Goal: Task Accomplishment & Management: Manage account settings

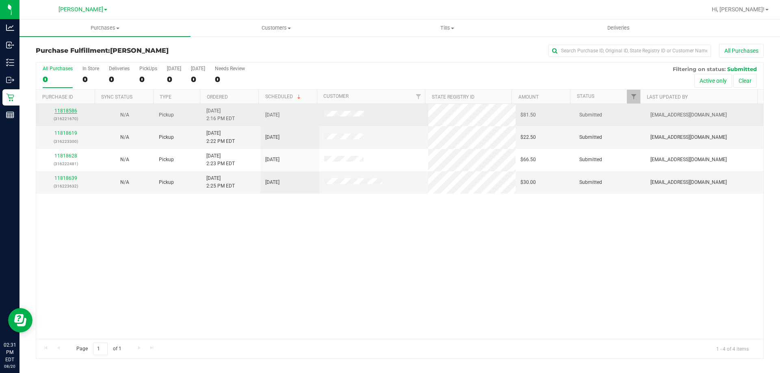
click at [70, 112] on link "11818586" at bounding box center [65, 111] width 23 height 6
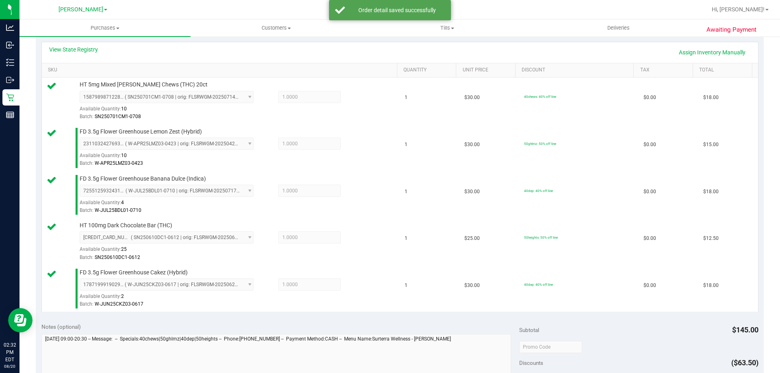
scroll to position [386, 0]
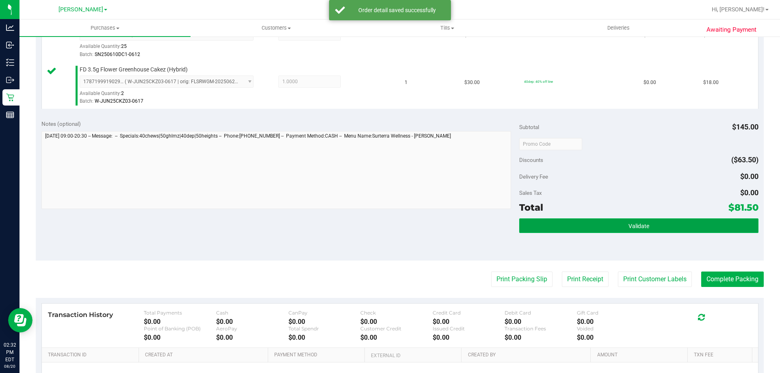
click at [636, 223] on span "Validate" at bounding box center [638, 226] width 21 height 6
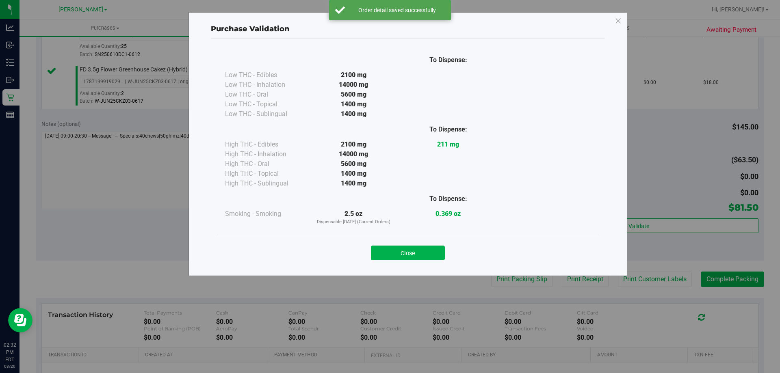
drag, startPoint x: 397, startPoint y: 256, endPoint x: 522, endPoint y: 255, distance: 125.1
click at [401, 253] on button "Close" at bounding box center [408, 253] width 74 height 15
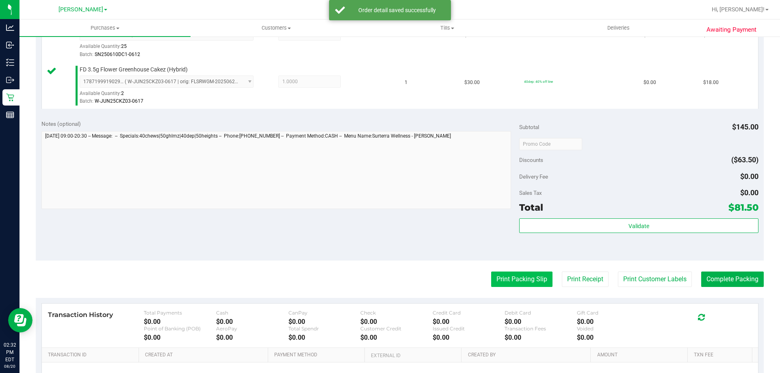
click at [517, 286] on button "Print Packing Slip" at bounding box center [521, 279] width 61 height 15
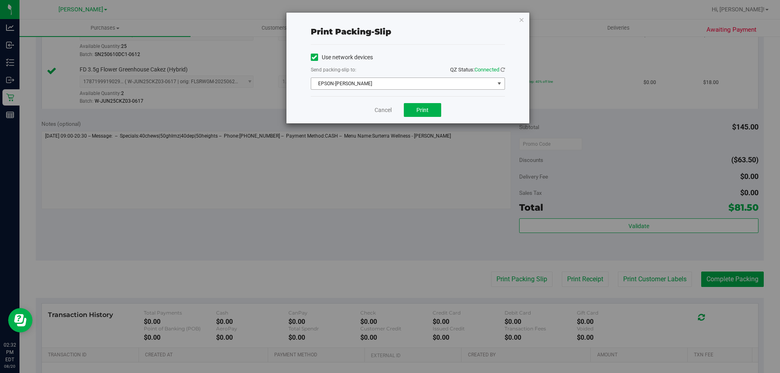
click at [429, 81] on span "EPSON-[PERSON_NAME]" at bounding box center [402, 83] width 183 height 11
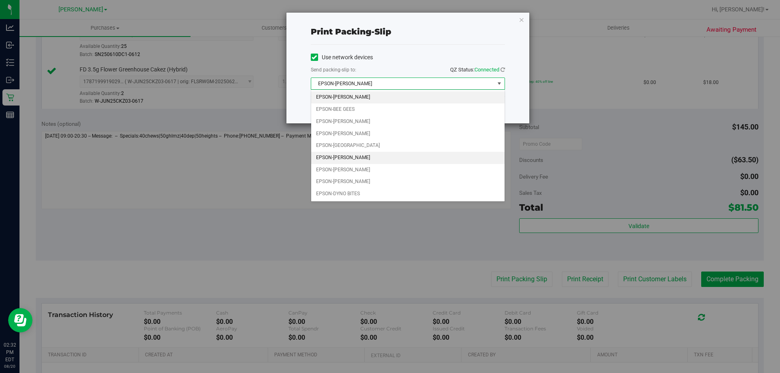
click at [368, 157] on li "EPSON-[PERSON_NAME]" at bounding box center [407, 158] width 193 height 12
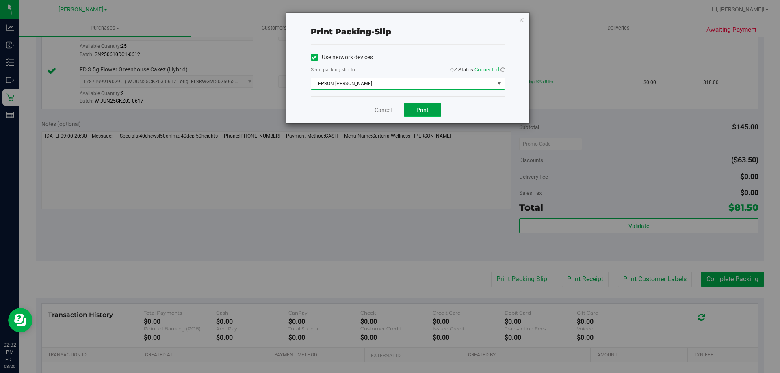
click at [424, 108] on span "Print" at bounding box center [422, 110] width 12 height 6
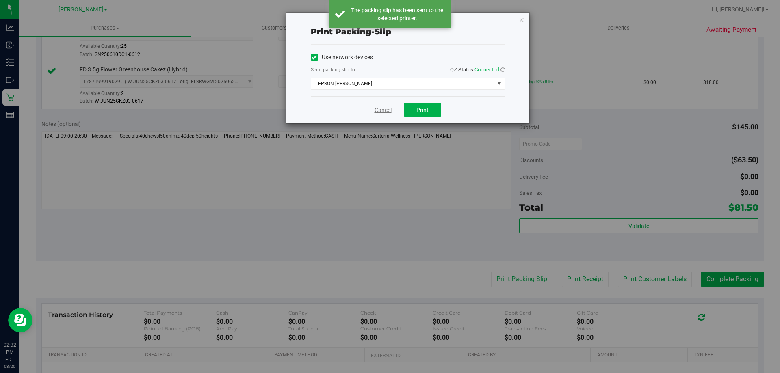
click at [381, 112] on link "Cancel" at bounding box center [382, 110] width 17 height 9
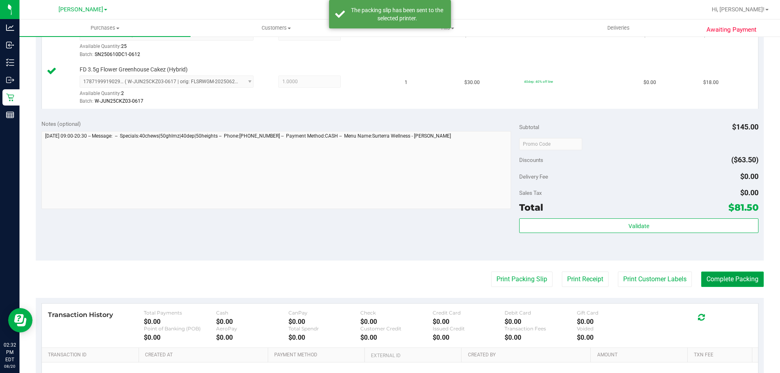
click at [730, 279] on button "Complete Packing" at bounding box center [732, 279] width 63 height 15
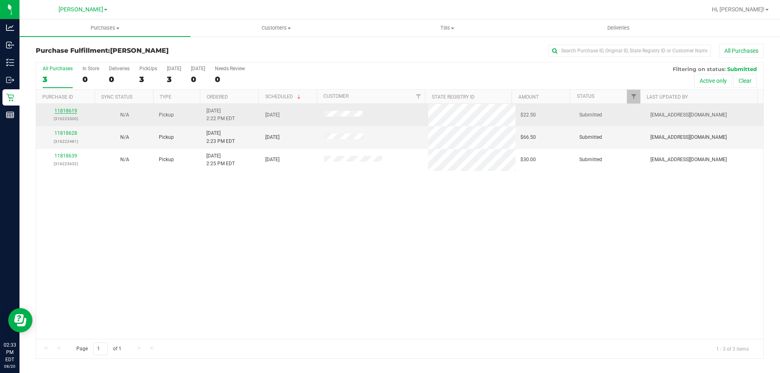
click at [69, 111] on link "11818619" at bounding box center [65, 111] width 23 height 6
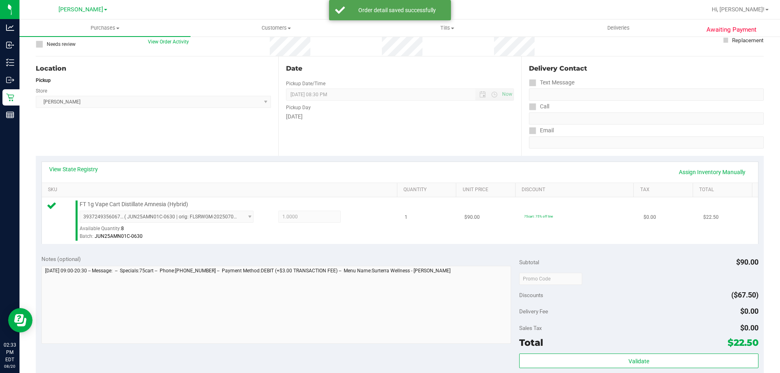
scroll to position [81, 0]
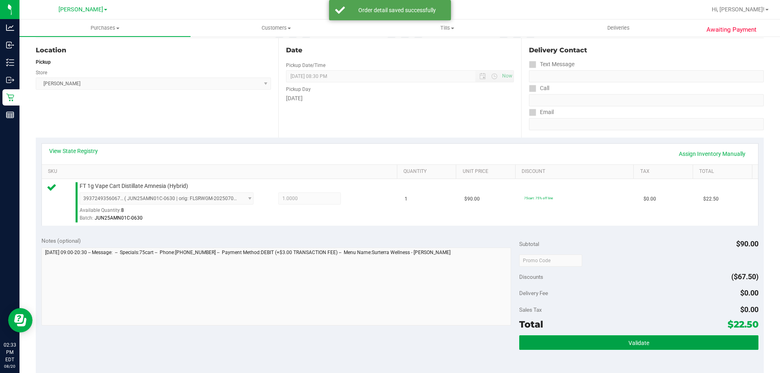
click at [608, 342] on button "Validate" at bounding box center [638, 342] width 239 height 15
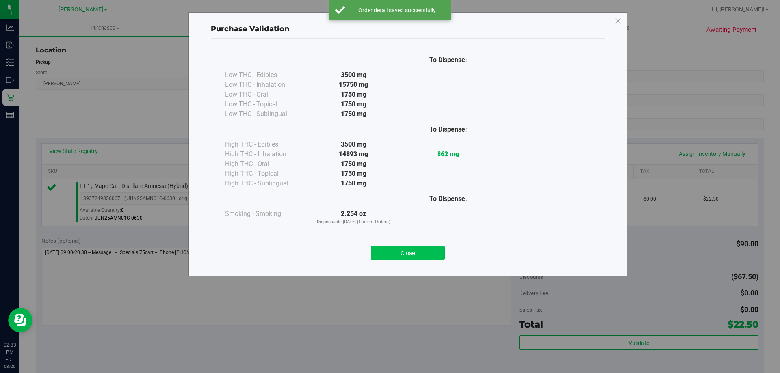
click at [415, 253] on button "Close" at bounding box center [408, 253] width 74 height 15
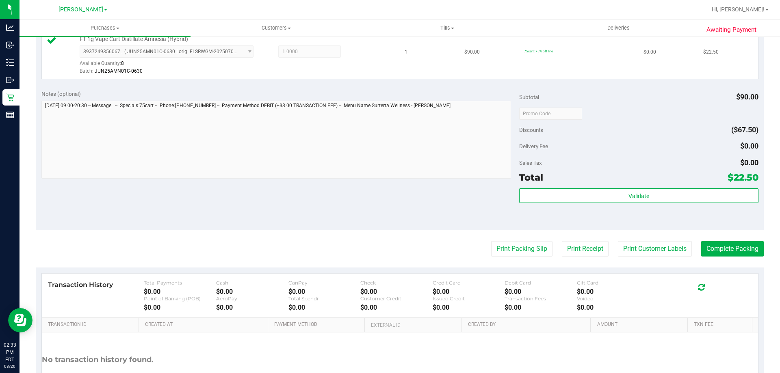
scroll to position [234, 0]
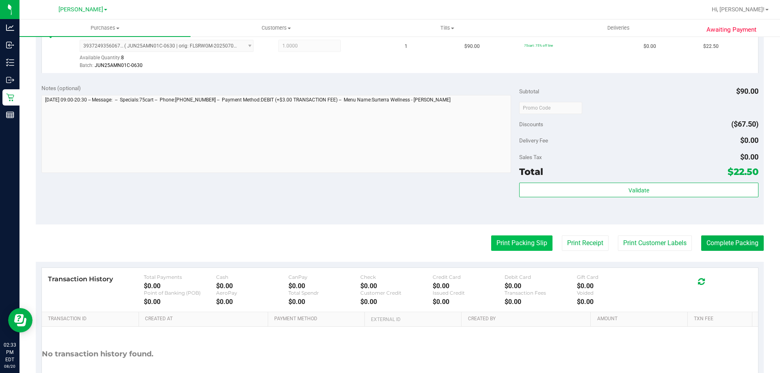
click at [521, 239] on button "Print Packing Slip" at bounding box center [521, 243] width 61 height 15
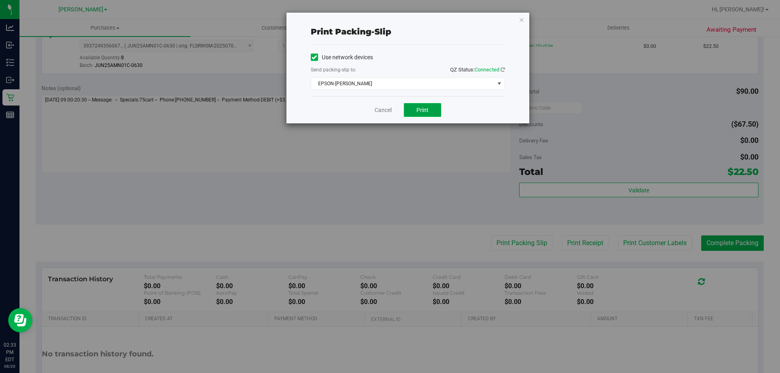
click at [424, 112] on span "Print" at bounding box center [422, 110] width 12 height 6
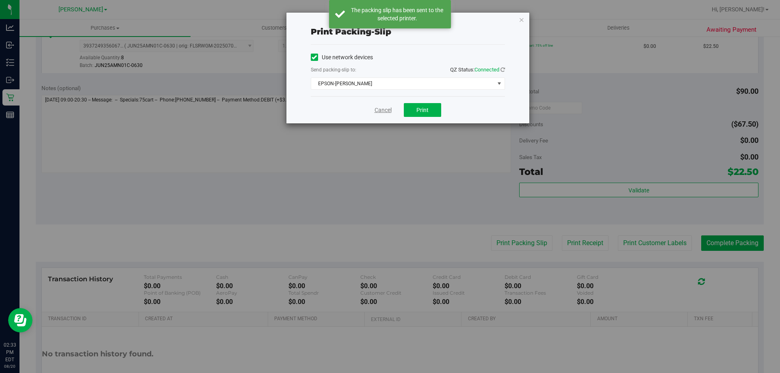
click at [377, 110] on link "Cancel" at bounding box center [382, 110] width 17 height 9
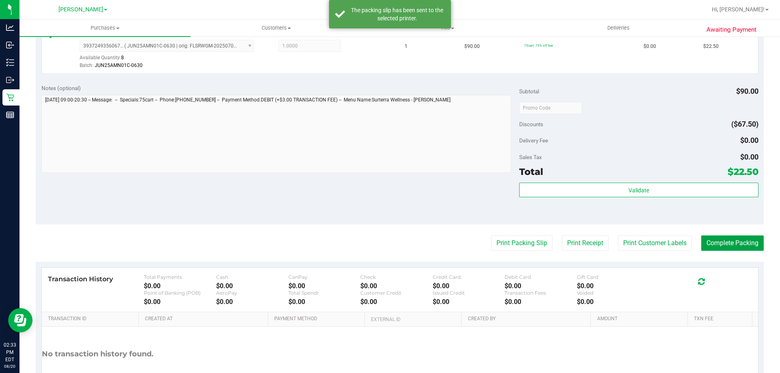
click at [715, 246] on button "Complete Packing" at bounding box center [732, 243] width 63 height 15
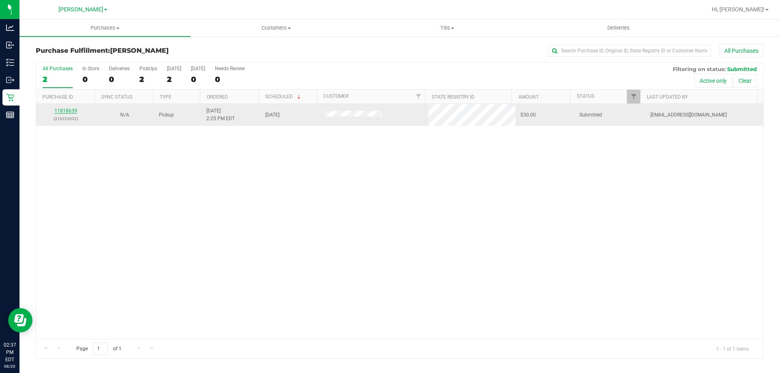
click at [61, 111] on link "11818639" at bounding box center [65, 111] width 23 height 6
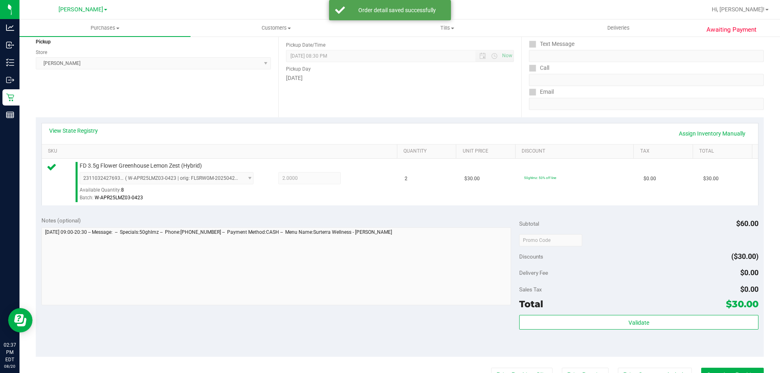
scroll to position [81, 0]
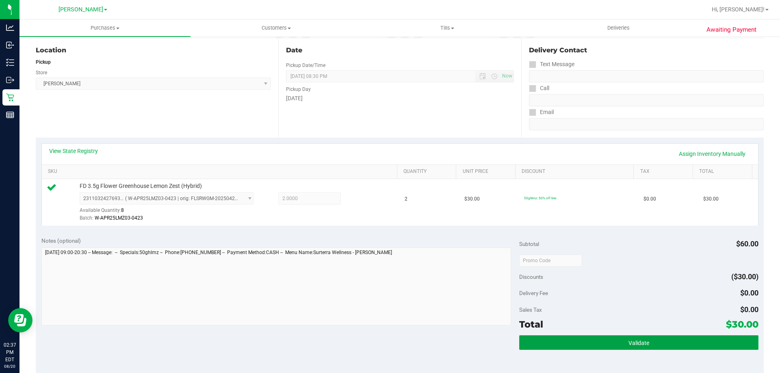
click at [588, 346] on button "Validate" at bounding box center [638, 342] width 239 height 15
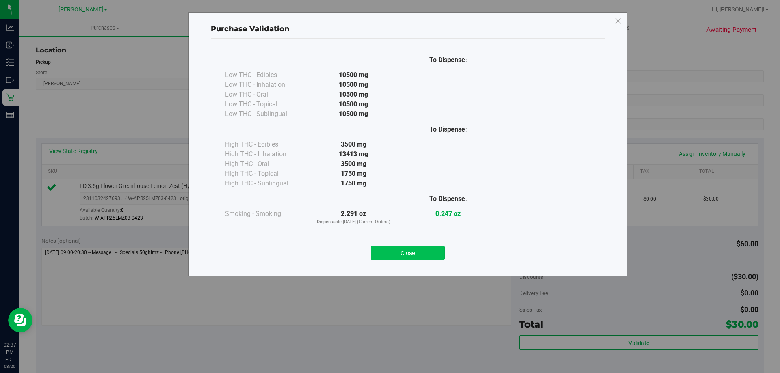
click at [415, 255] on button "Close" at bounding box center [408, 253] width 74 height 15
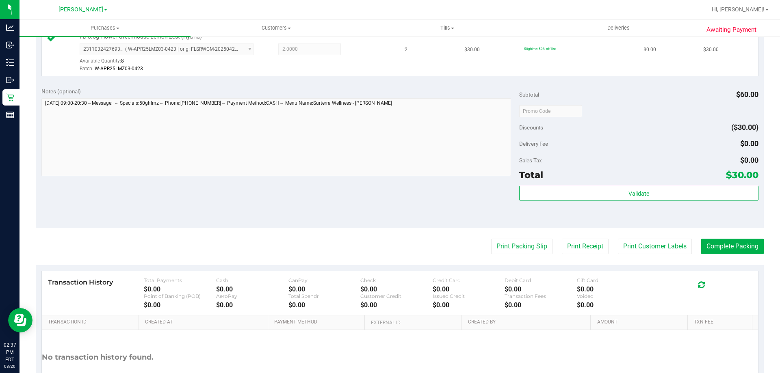
scroll to position [237, 0]
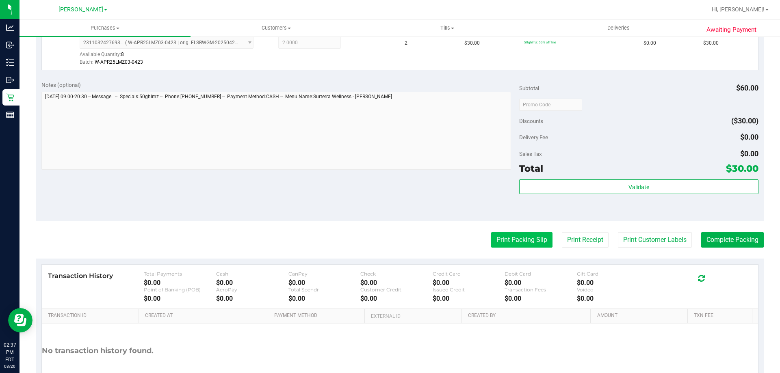
click at [530, 234] on button "Print Packing Slip" at bounding box center [521, 239] width 61 height 15
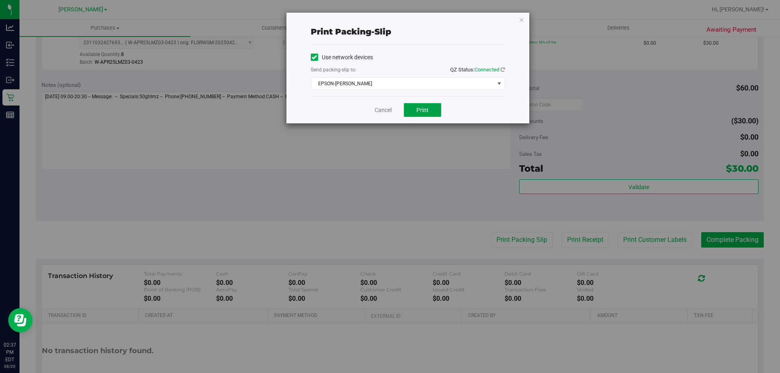
click at [425, 112] on span "Print" at bounding box center [422, 110] width 12 height 6
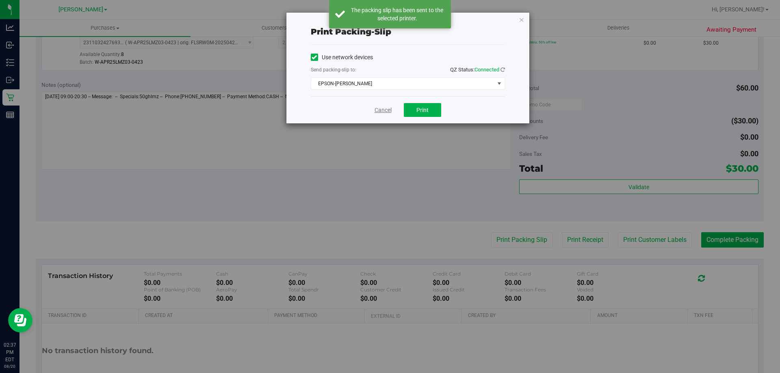
click at [385, 106] on link "Cancel" at bounding box center [382, 110] width 17 height 9
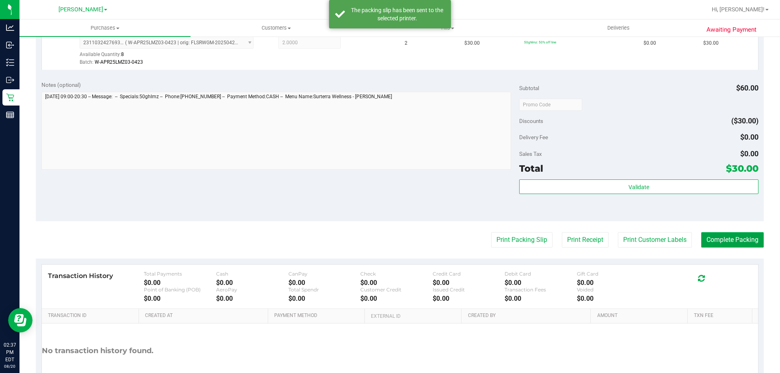
click at [735, 245] on button "Complete Packing" at bounding box center [732, 239] width 63 height 15
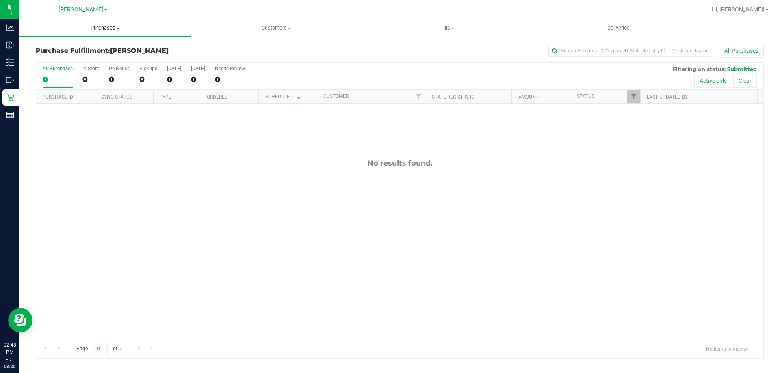
click at [106, 30] on span "Purchases" at bounding box center [104, 27] width 171 height 7
click at [73, 58] on li "Fulfillment" at bounding box center [104, 59] width 171 height 10
click at [105, 32] on uib-tab-heading "Purchases Summary of purchases Fulfillment All purchases" at bounding box center [104, 27] width 171 height 17
click at [61, 59] on span "Fulfillment" at bounding box center [44, 58] width 50 height 7
